Goal: Task Accomplishment & Management: Use online tool/utility

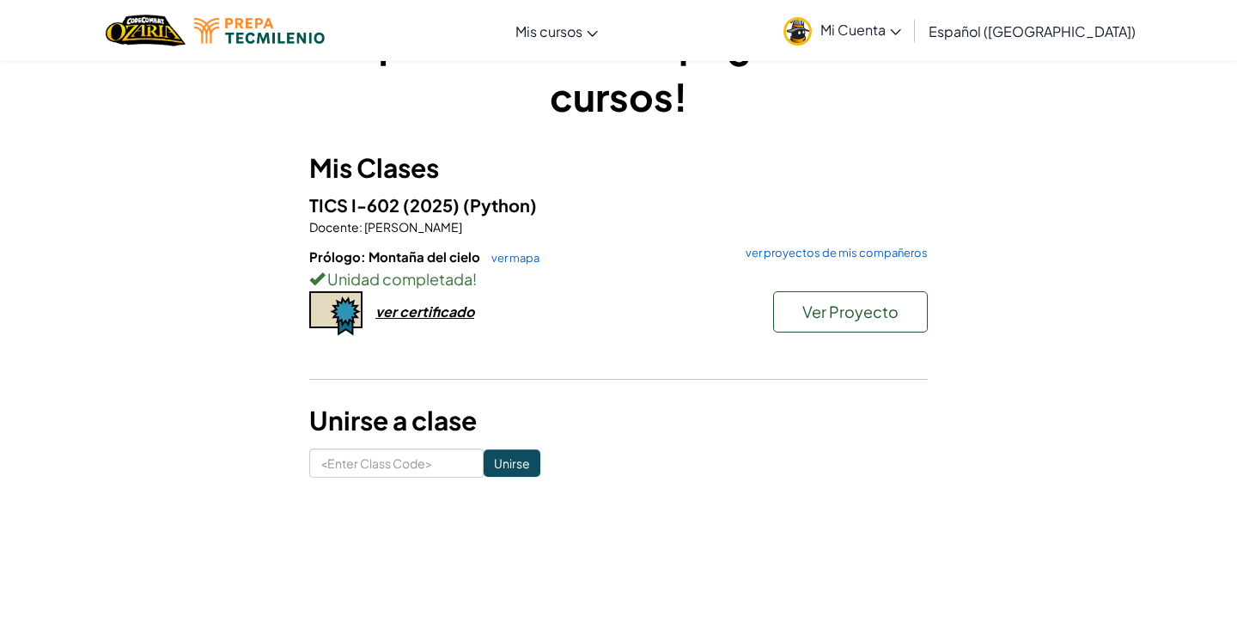
scroll to position [70, 0]
click at [885, 316] on span "Ver Proyecto" at bounding box center [850, 311] width 96 height 20
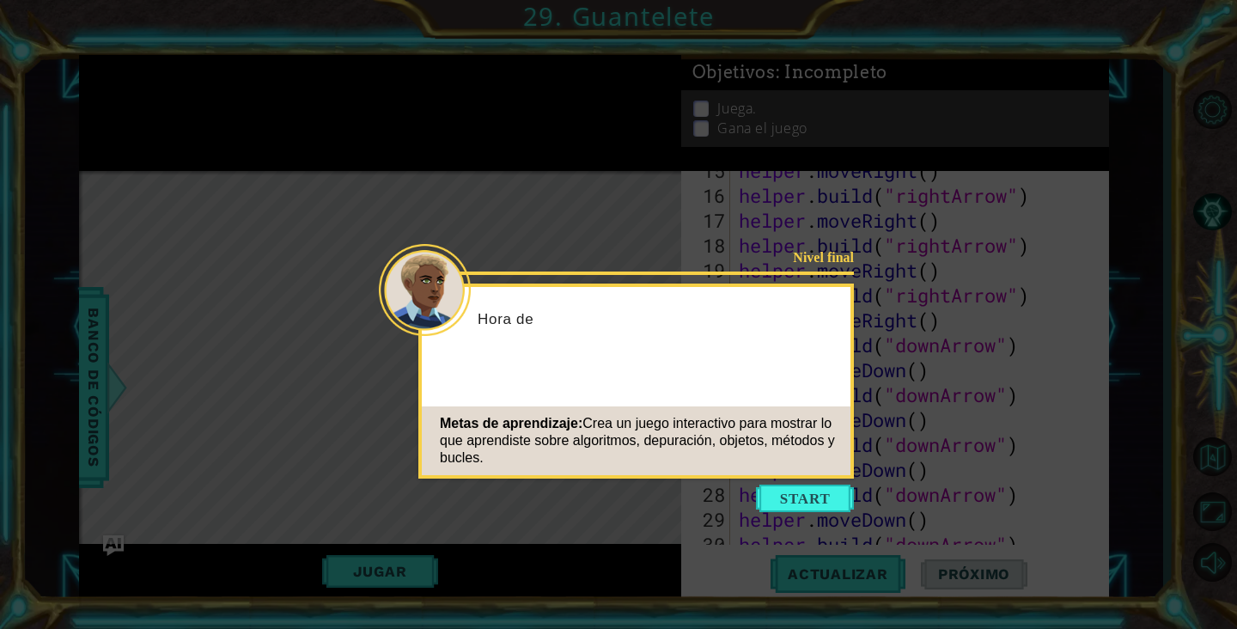
scroll to position [598, 0]
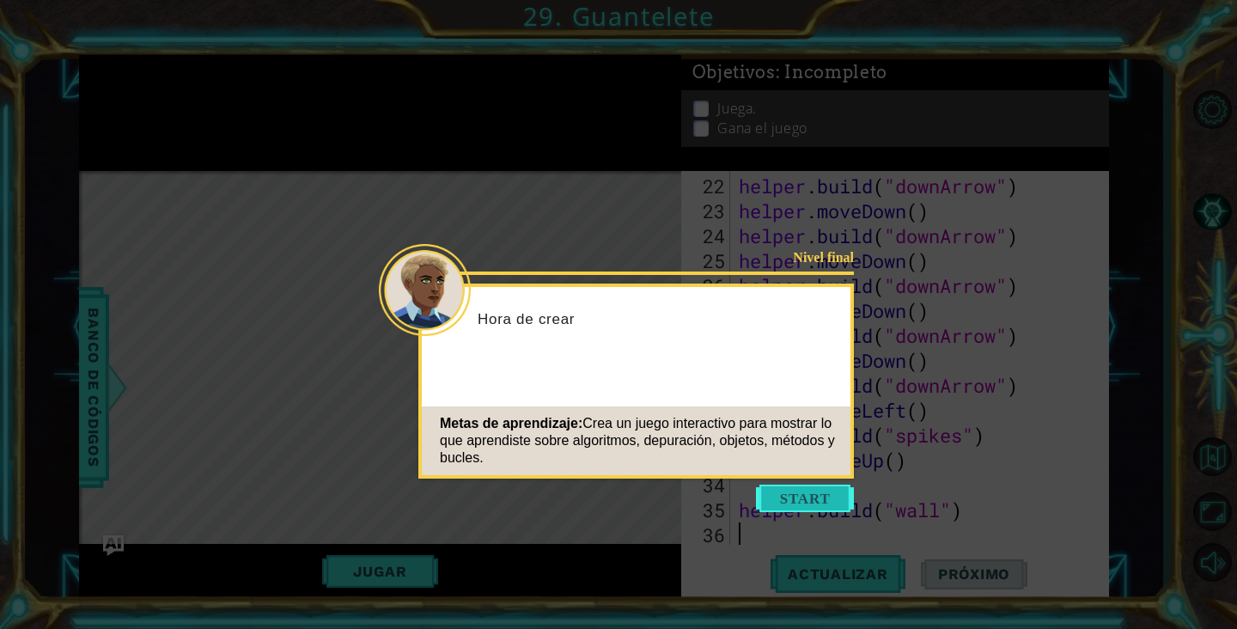
click at [821, 489] on button "Start" at bounding box center [805, 497] width 98 height 27
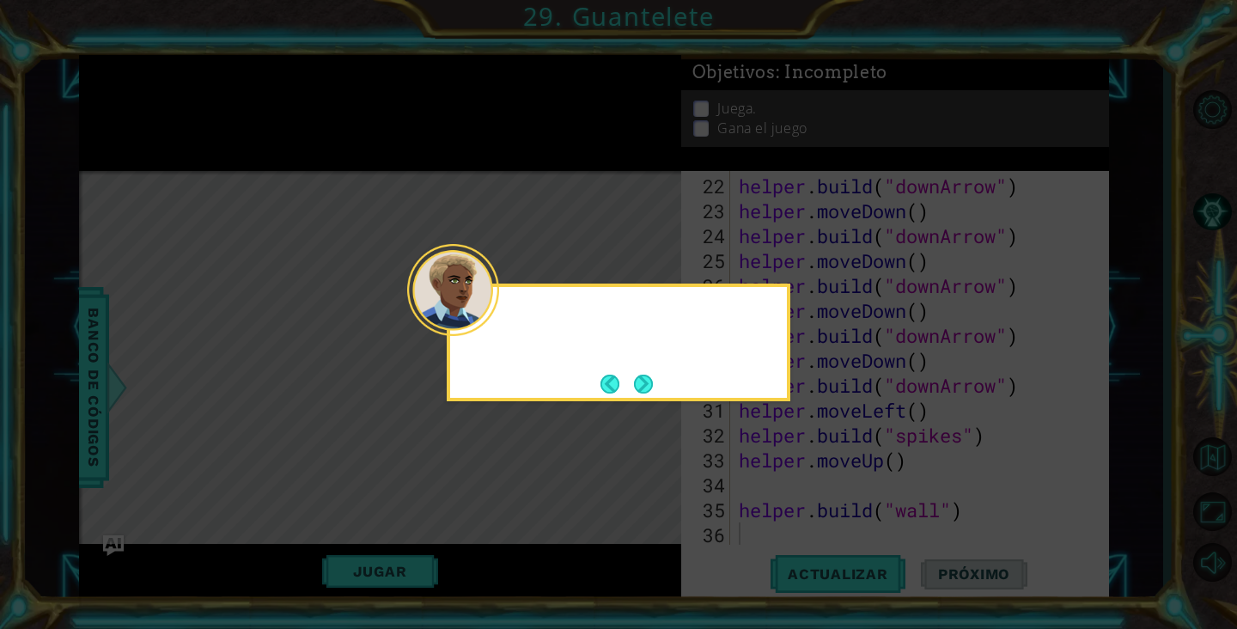
click at [1200, 519] on icon at bounding box center [618, 314] width 1237 height 629
click at [1202, 515] on icon at bounding box center [618, 314] width 1237 height 629
click at [1199, 512] on icon at bounding box center [618, 314] width 1237 height 629
click at [638, 389] on button "Next" at bounding box center [643, 383] width 19 height 19
click at [642, 358] on div at bounding box center [619, 342] width 344 height 118
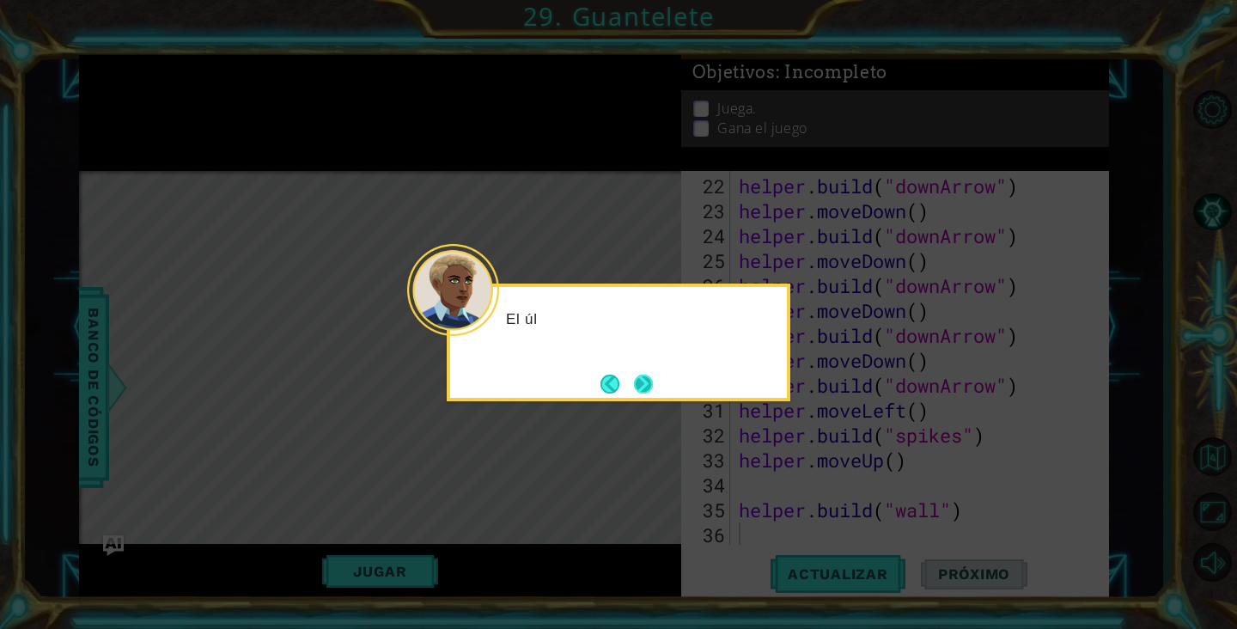
click at [654, 374] on button "Next" at bounding box center [644, 384] width 20 height 20
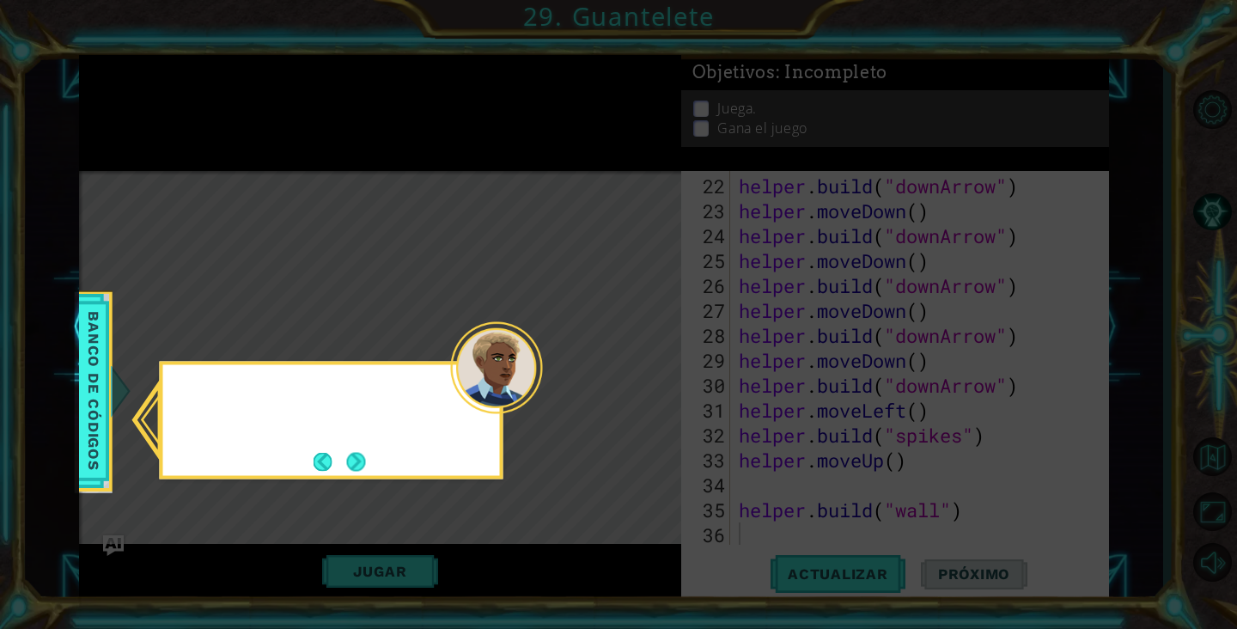
click at [654, 369] on icon at bounding box center [618, 314] width 1237 height 629
click at [347, 480] on icon at bounding box center [618, 314] width 1237 height 629
click at [350, 465] on button "Next" at bounding box center [356, 462] width 20 height 20
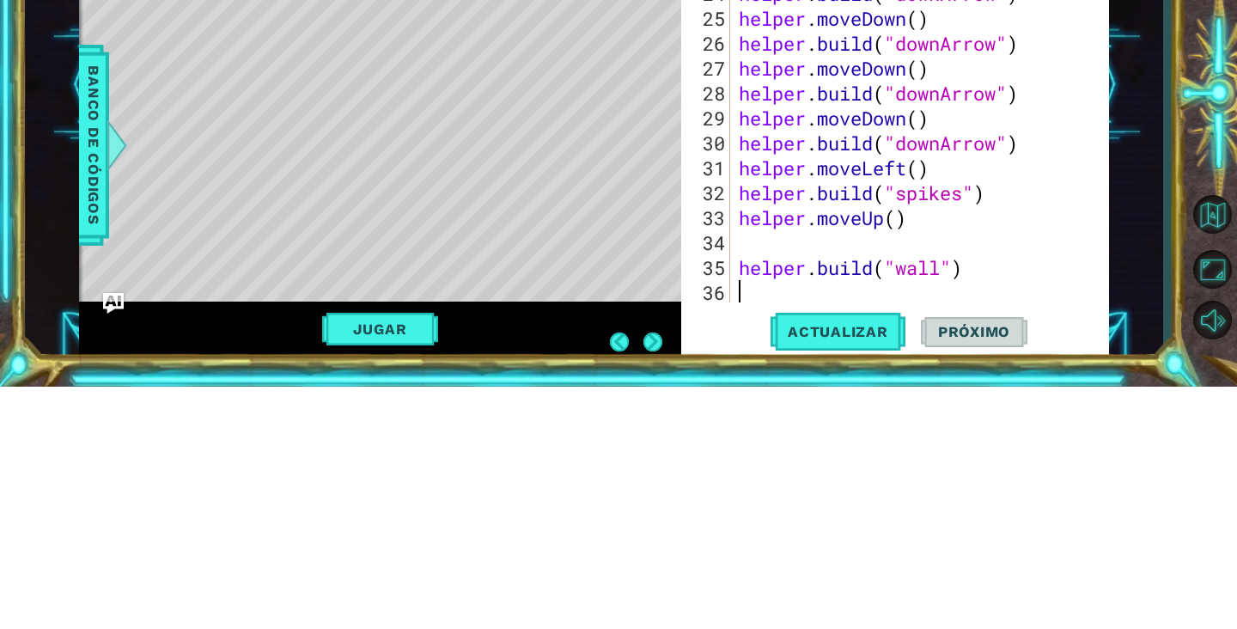
scroll to position [76, 0]
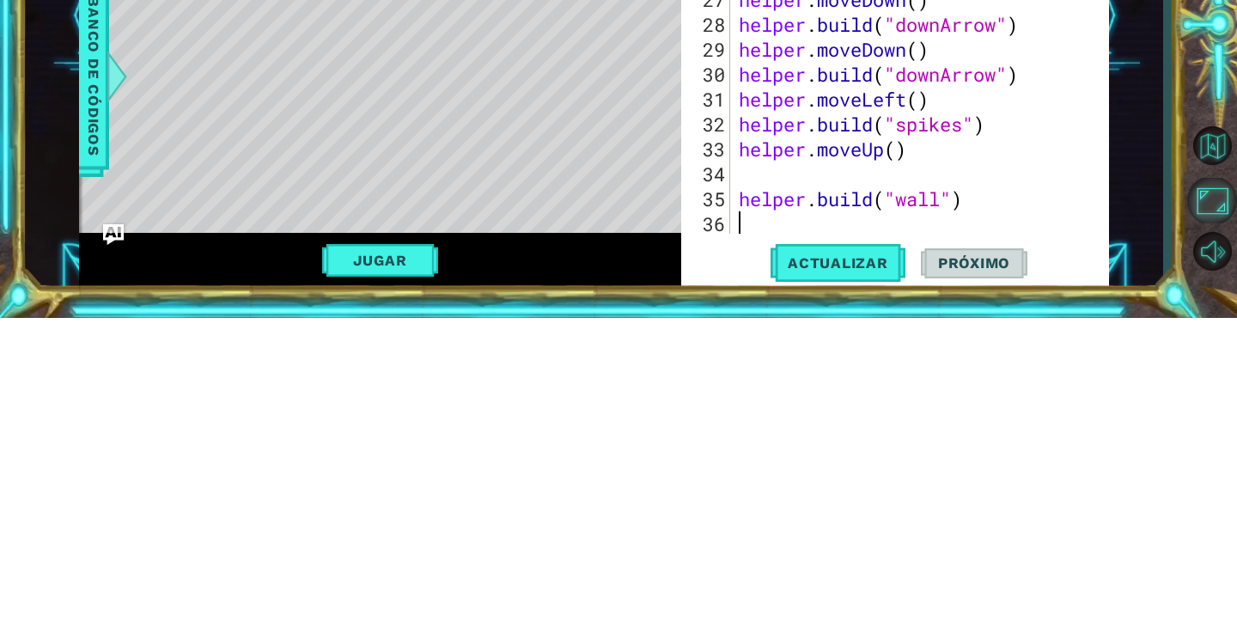
click at [1212, 534] on button "Maximizar navegador" at bounding box center [1212, 512] width 50 height 46
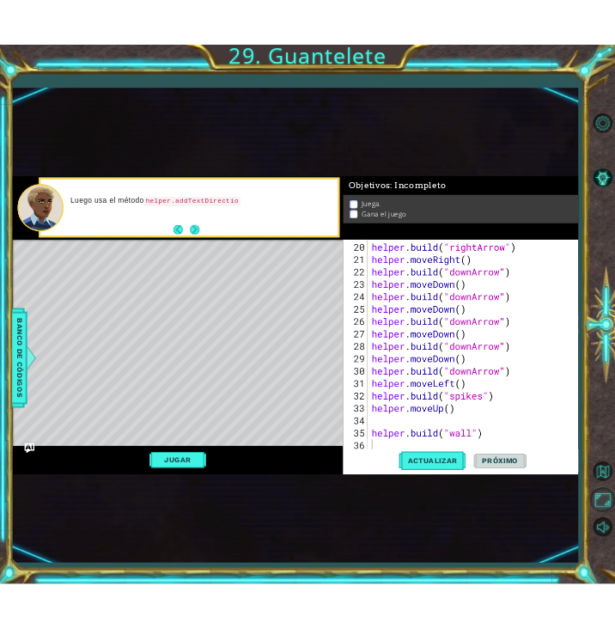
scroll to position [523, 0]
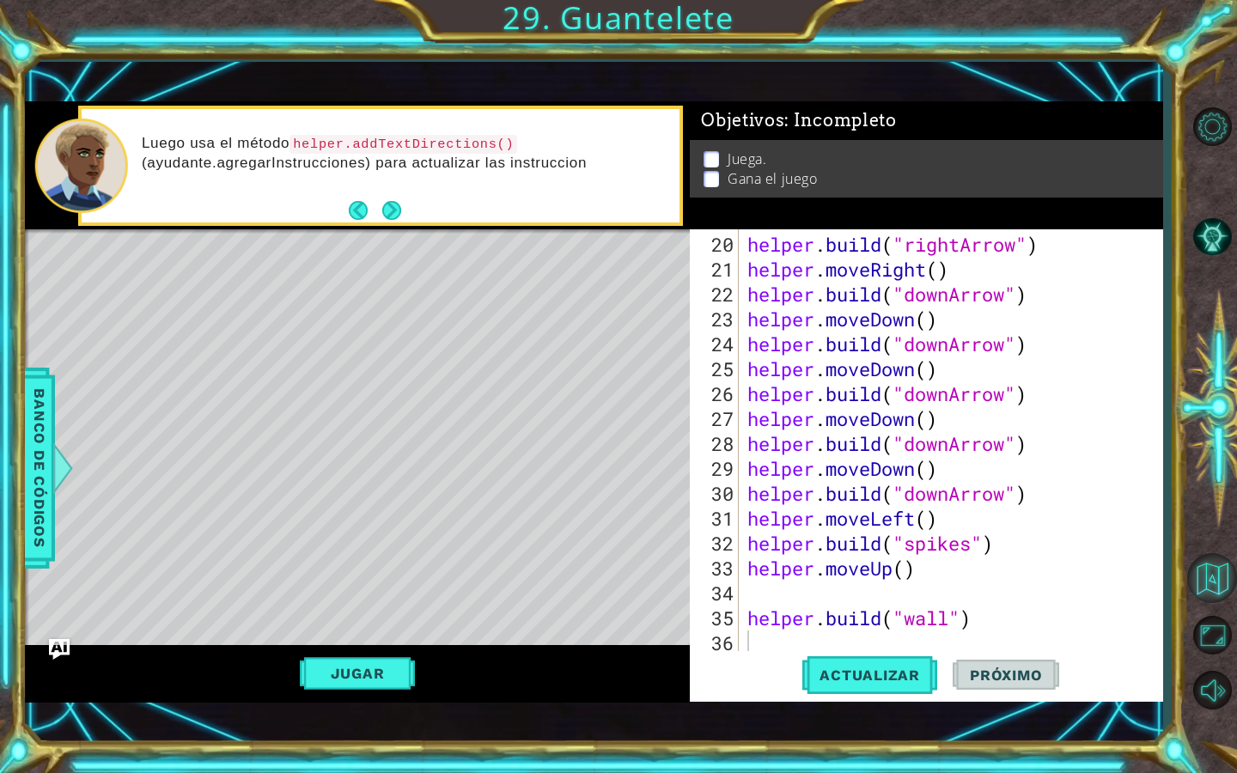
click at [1208, 590] on button "Volver al mapa" at bounding box center [1212, 578] width 50 height 50
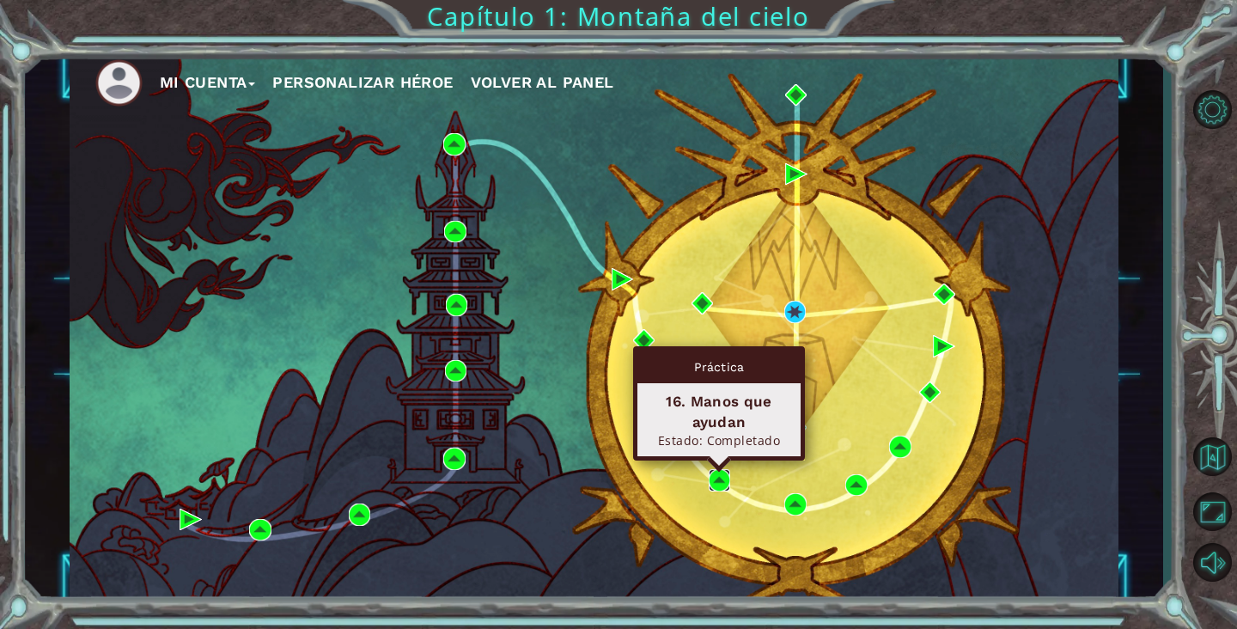
click at [725, 490] on img at bounding box center [720, 480] width 22 height 22
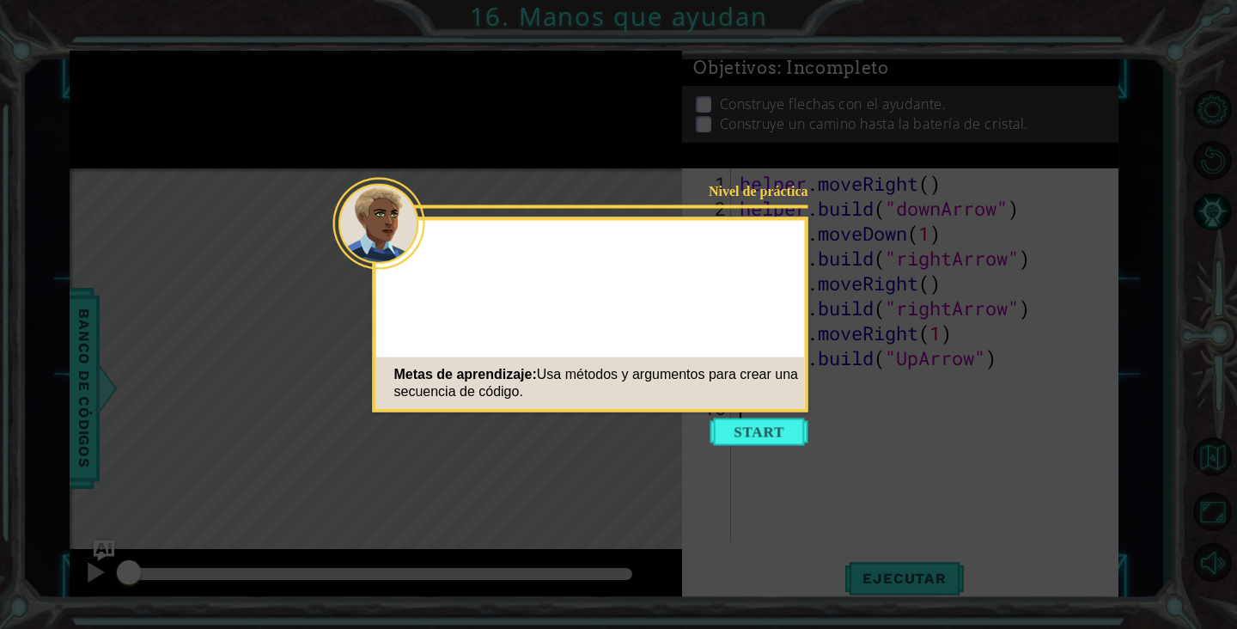
click at [1048, 204] on icon at bounding box center [618, 314] width 1237 height 629
click at [781, 437] on button "Start" at bounding box center [759, 431] width 98 height 27
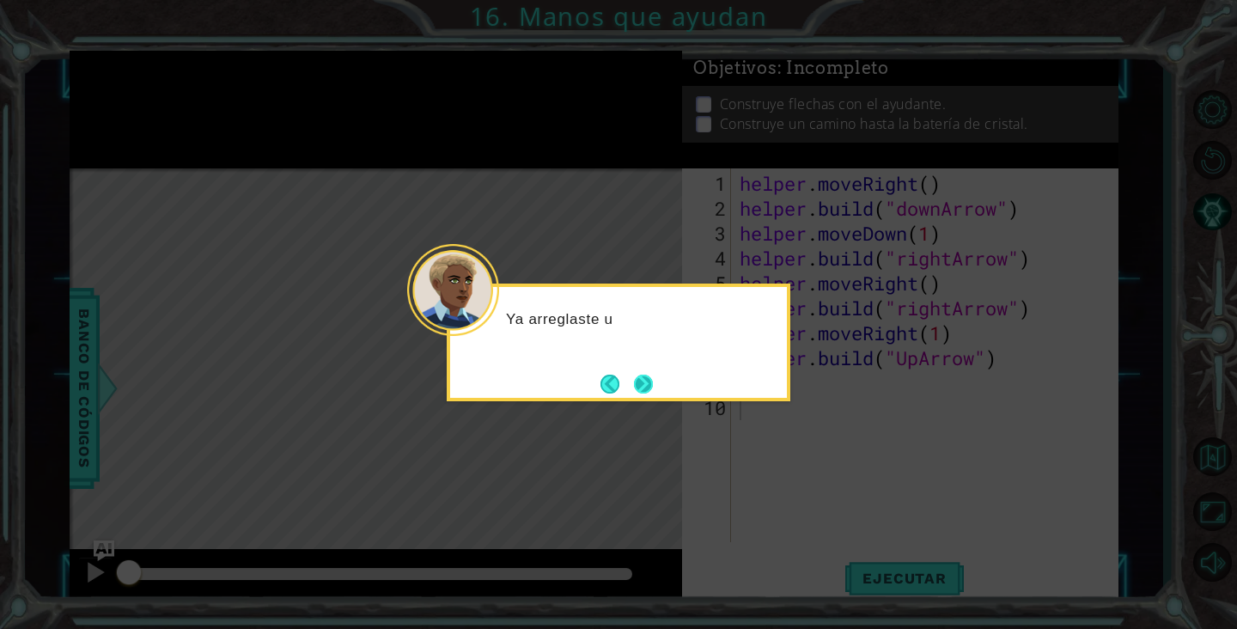
click at [653, 392] on button "Next" at bounding box center [643, 383] width 19 height 19
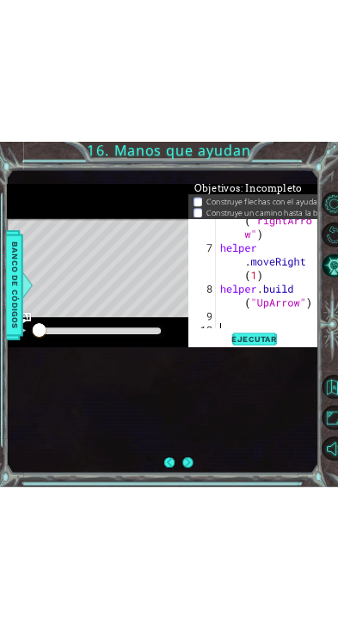
scroll to position [67, 0]
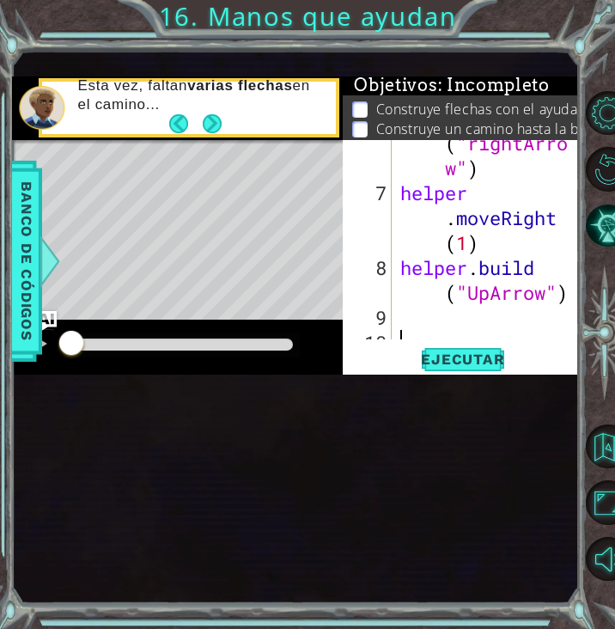
click at [98, 488] on div "1 ההההההההההההההההההההההההההההההההההההההההההההההההההההההההההההההההההההההההההההה…" at bounding box center [295, 327] width 566 height 553
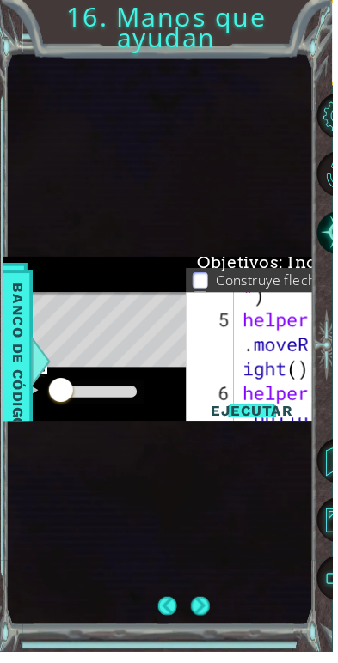
scroll to position [5, 0]
